Goal: Transaction & Acquisition: Purchase product/service

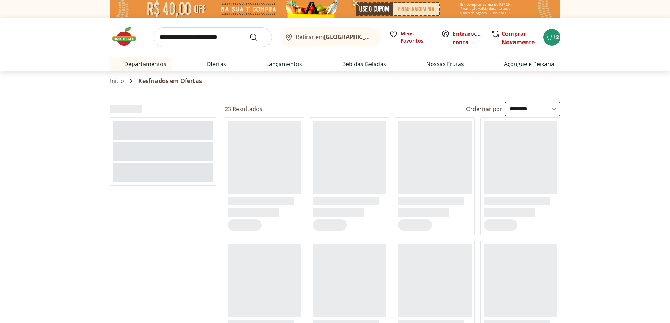
select select "**********"
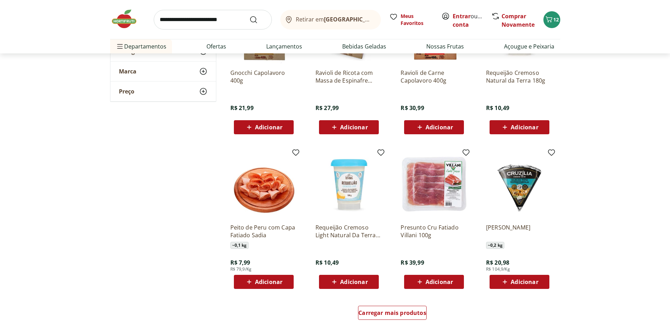
scroll to position [422, 0]
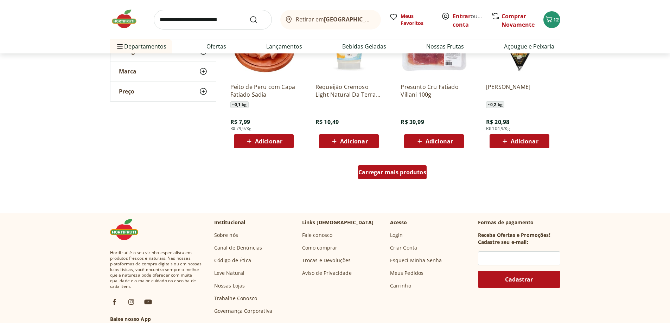
click at [376, 172] on span "Carregar mais produtos" at bounding box center [393, 173] width 68 height 6
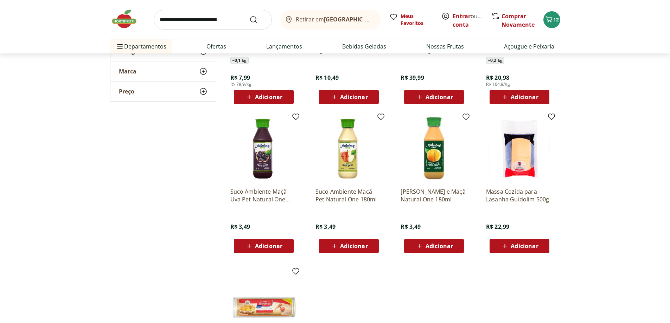
scroll to position [387, 0]
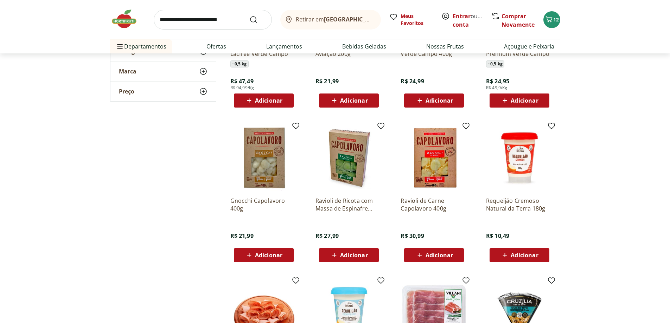
scroll to position [141, 0]
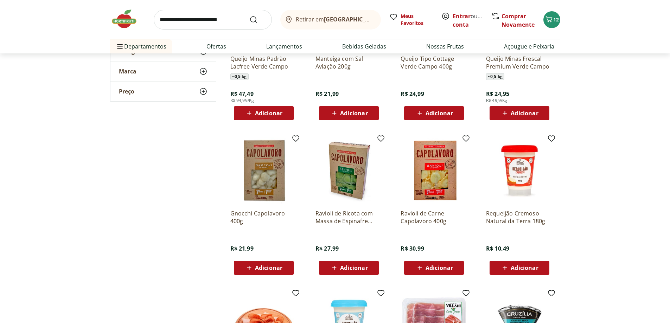
click at [365, 216] on p "Ravioli de Ricota com Massa de Espinafre Capolavoro 400g" at bounding box center [349, 217] width 67 height 15
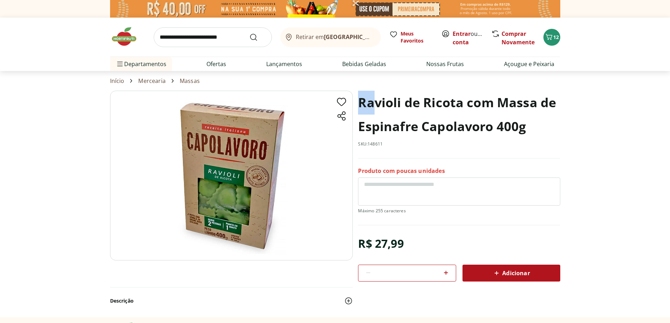
drag, startPoint x: 362, startPoint y: 103, endPoint x: 375, endPoint y: 103, distance: 13.7
click at [375, 103] on h1 "Ravioli de Ricota com Massa de Espinafre Capolavoro 400g" at bounding box center [459, 115] width 202 height 48
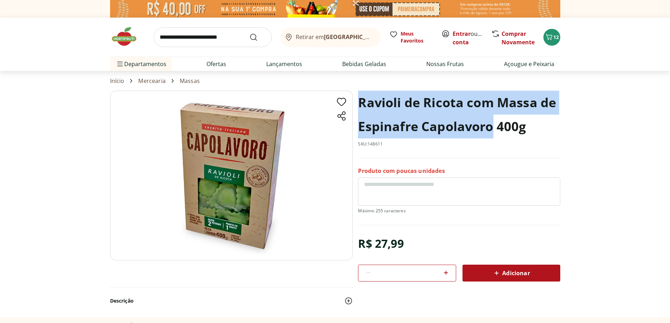
drag, startPoint x: 494, startPoint y: 129, endPoint x: 356, endPoint y: 97, distance: 141.9
click at [356, 97] on section "Ravioli de Ricota com Massa de Espinafre Capolavoro 400g SKU: 148611 Produto co…" at bounding box center [335, 204] width 450 height 226
copy h1 "Ravioli de Ricota com Massa de Espinafre Capolavoro"
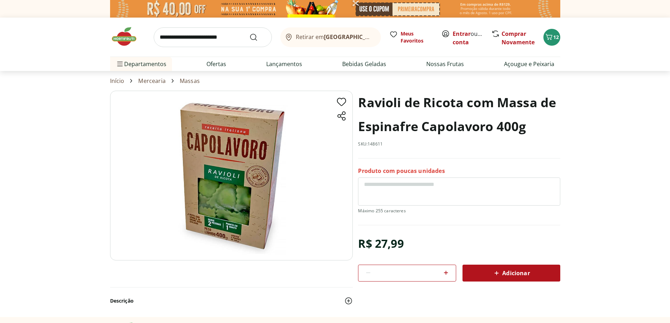
click at [458, 130] on h1 "Ravioli de Ricota com Massa de Espinafre Capolavoro 400g" at bounding box center [459, 115] width 202 height 48
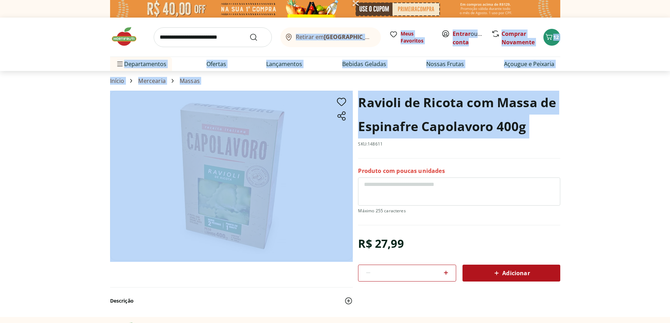
drag, startPoint x: 458, startPoint y: 130, endPoint x: 421, endPoint y: 150, distance: 42.2
click at [435, 132] on h1 "Ravioli de Ricota com Massa de Espinafre Capolavoro 400g" at bounding box center [459, 115] width 202 height 48
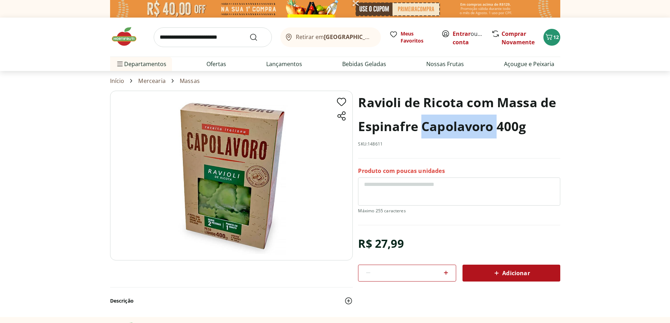
click at [435, 132] on h1 "Ravioli de Ricota com Massa de Espinafre Capolavoro 400g" at bounding box center [459, 115] width 202 height 48
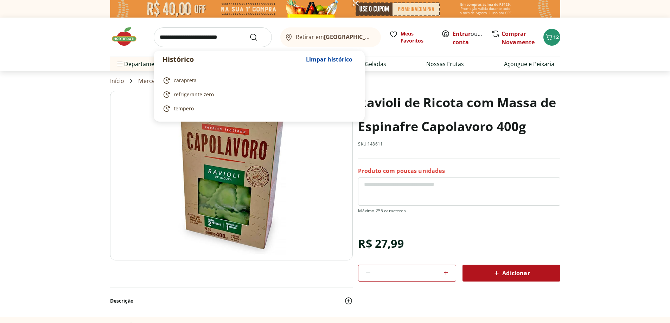
click at [201, 33] on input "search" at bounding box center [213, 37] width 118 height 20
paste input "**********"
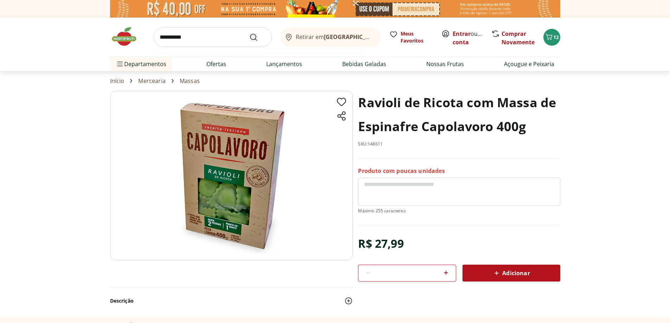
type input "**********"
click at [258, 40] on button "Submit Search" at bounding box center [257, 37] width 17 height 8
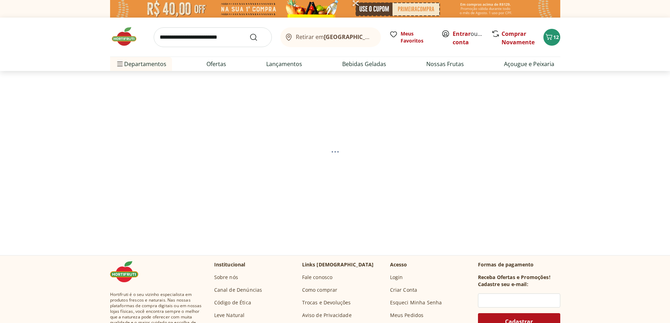
select select "**********"
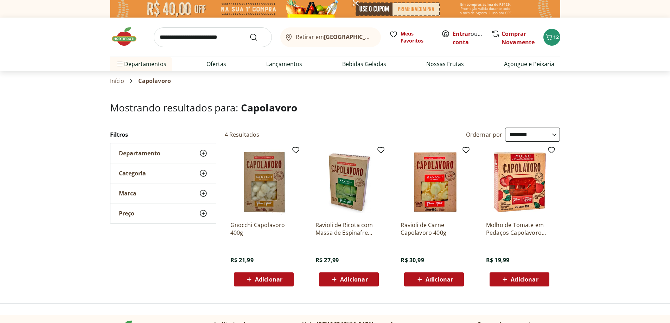
click at [338, 180] on img at bounding box center [349, 182] width 67 height 67
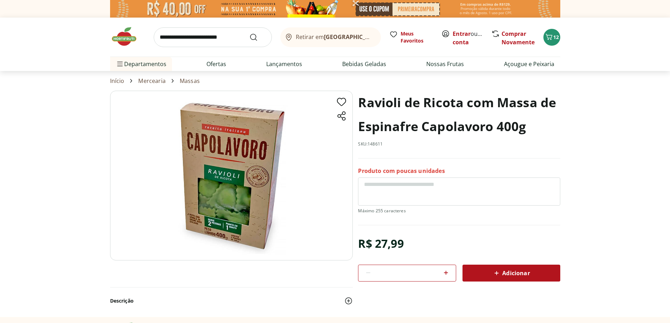
click at [502, 278] on div "Adicionar" at bounding box center [511, 273] width 87 height 13
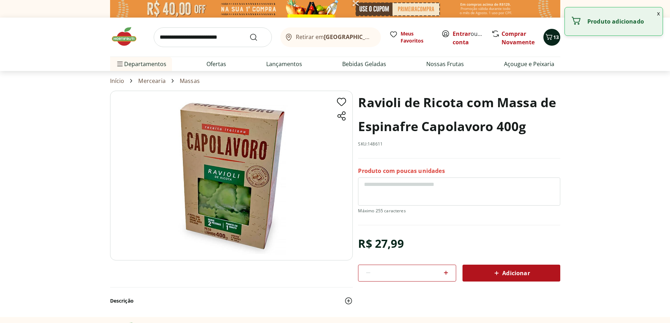
click at [551, 41] on span "Carrinho" at bounding box center [549, 37] width 8 height 9
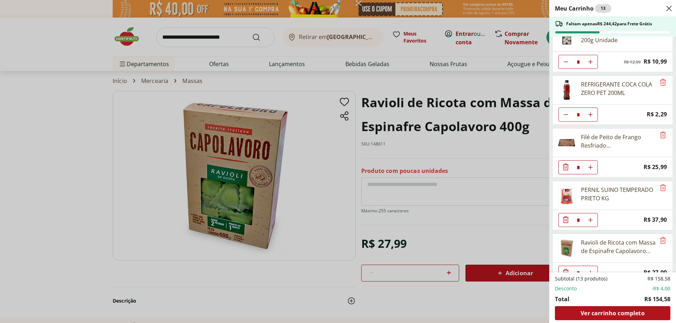
scroll to position [70, 0]
click at [658, 186] on icon "Remove" at bounding box center [662, 187] width 8 height 8
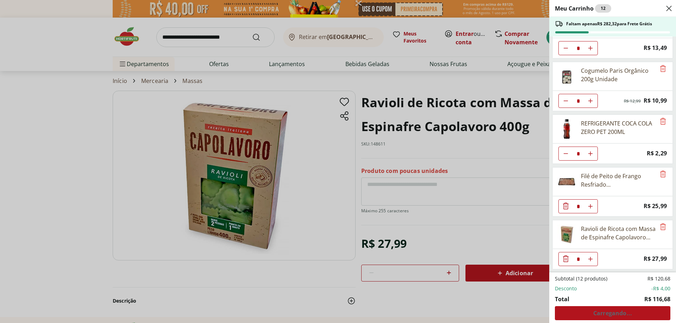
scroll to position [31, 0]
click at [658, 174] on icon "Remove" at bounding box center [662, 174] width 8 height 8
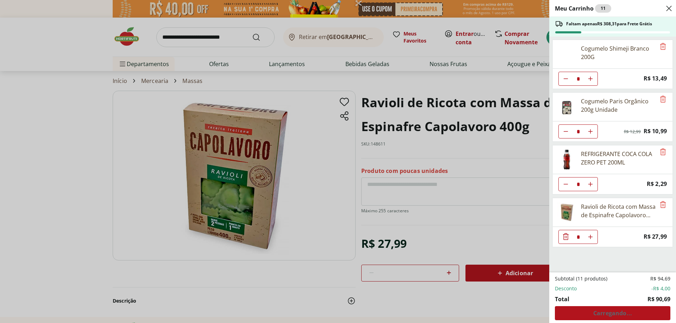
scroll to position [0, 0]
click at [563, 81] on icon "Diminuir Quantidade" at bounding box center [566, 79] width 6 height 6
type input "*"
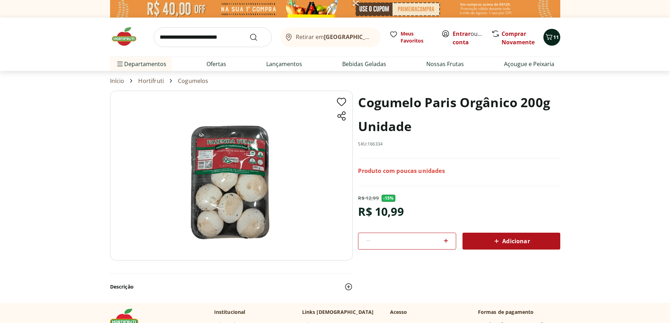
click at [553, 37] on span "11" at bounding box center [556, 37] width 6 height 7
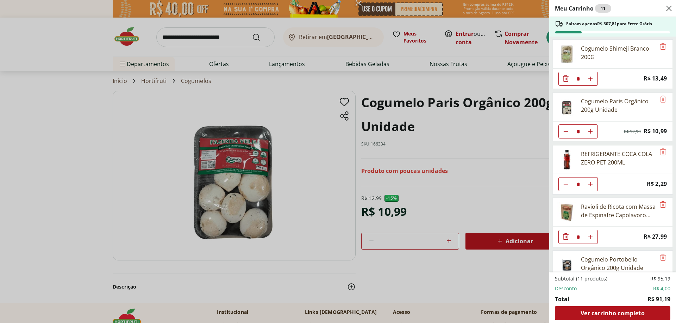
click at [589, 82] on icon "Aumentar Quantidade" at bounding box center [590, 79] width 6 height 6
type input "*"
click at [565, 78] on icon "Diminuir Quantidade" at bounding box center [566, 78] width 6 height 7
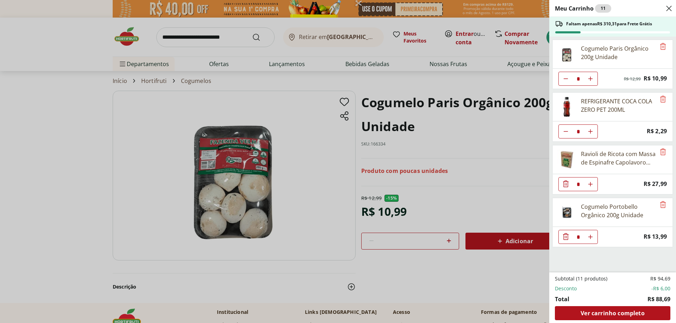
click at [51, 159] on div "Meu Carrinho 11 Faltam apenas R$ 310,31 para Frete Grátis Cogumelo Paris Orgâni…" at bounding box center [338, 161] width 676 height 323
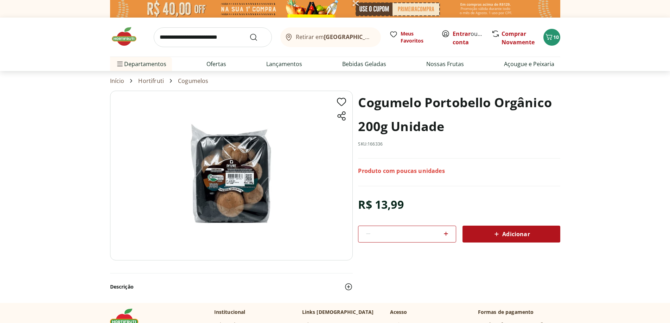
click at [518, 233] on span "Adicionar" at bounding box center [511, 234] width 37 height 8
